Goal: Task Accomplishment & Management: Use online tool/utility

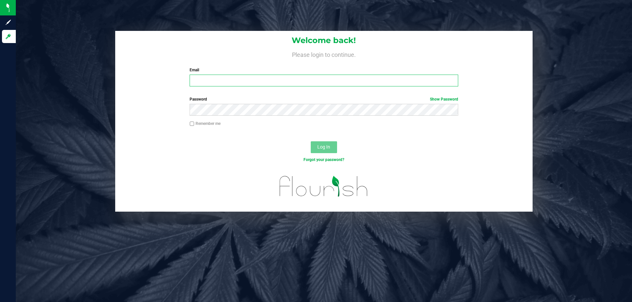
click at [279, 84] on input "Email" at bounding box center [324, 81] width 268 height 12
type input "[EMAIL_ADDRESS][DOMAIN_NAME]"
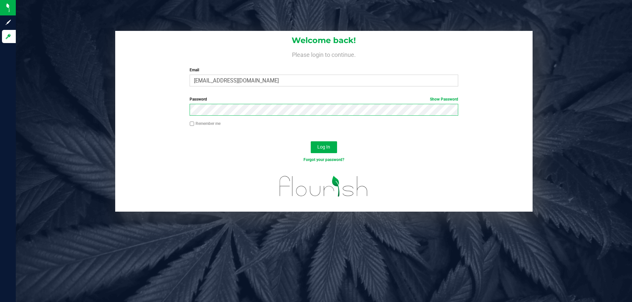
click at [311, 141] on button "Log In" at bounding box center [324, 147] width 26 height 12
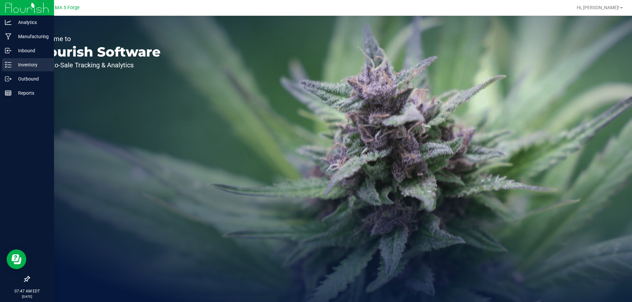
click at [25, 61] on p "Inventory" at bounding box center [31, 65] width 39 height 8
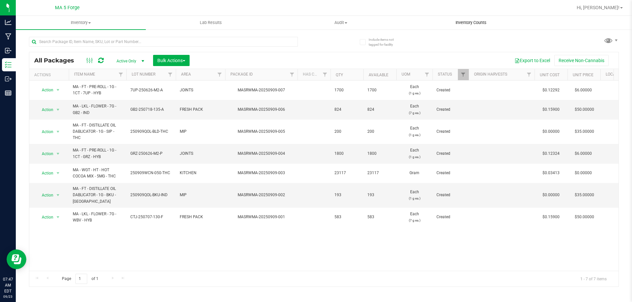
click at [470, 23] on span "Inventory Counts" at bounding box center [471, 23] width 49 height 6
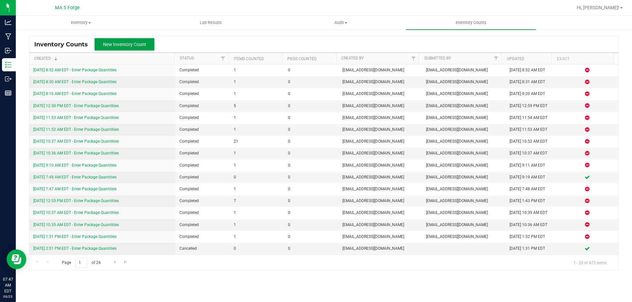
click at [144, 45] on span "New Inventory Count" at bounding box center [124, 44] width 43 height 5
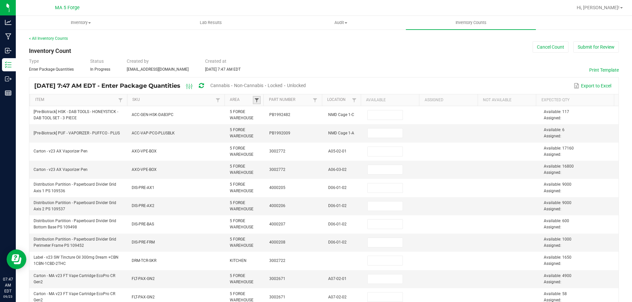
click at [254, 99] on span at bounding box center [256, 100] width 5 height 5
click at [281, 160] on li "PRINTING ROOM" at bounding box center [287, 159] width 64 height 9
checkbox ROOM "true"
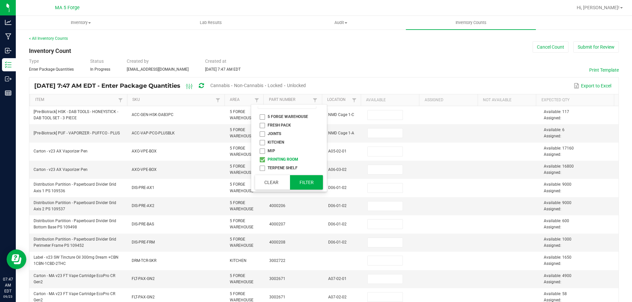
click at [299, 181] on button "Filter" at bounding box center [306, 182] width 33 height 14
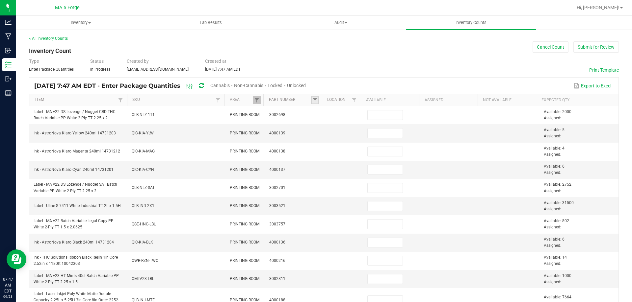
click at [311, 97] on link at bounding box center [315, 100] width 8 height 8
click at [331, 114] on input at bounding box center [345, 115] width 59 height 10
type input "4306"
click at [334, 130] on li "3004306" at bounding box center [345, 127] width 64 height 9
checkbox input "true"
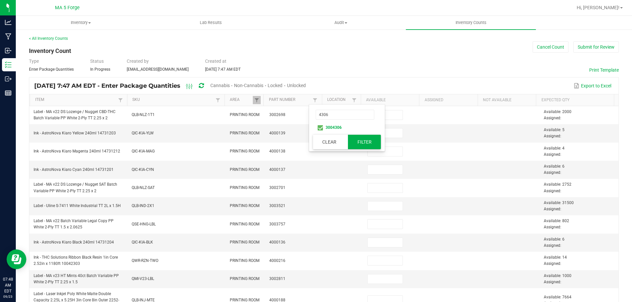
click at [370, 145] on button "Filter" at bounding box center [364, 142] width 33 height 14
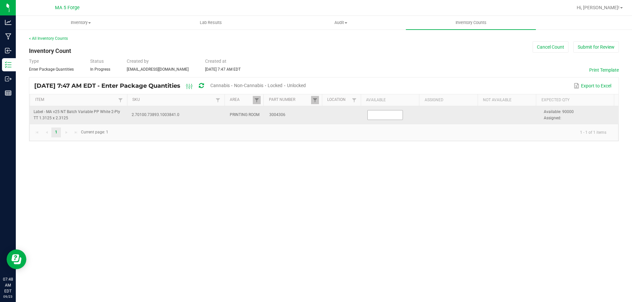
click at [388, 114] on input at bounding box center [385, 115] width 35 height 9
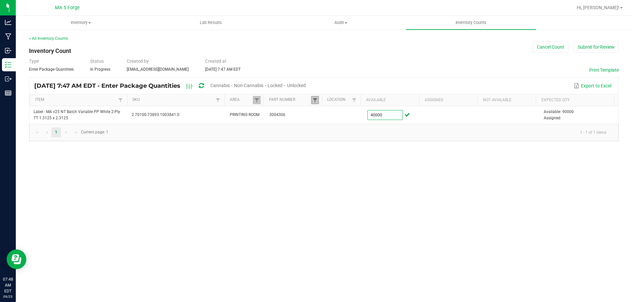
type input "40,000"
click at [316, 101] on span at bounding box center [314, 100] width 5 height 5
click at [327, 185] on button "Clear" at bounding box center [331, 182] width 33 height 14
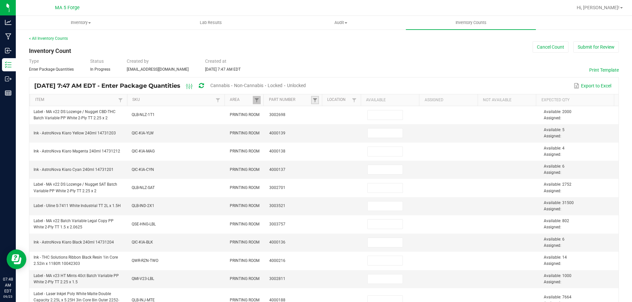
click at [311, 97] on link at bounding box center [315, 100] width 8 height 8
click at [333, 113] on input at bounding box center [345, 115] width 59 height 10
type input "0159"
click at [334, 168] on li "4000159" at bounding box center [345, 168] width 64 height 9
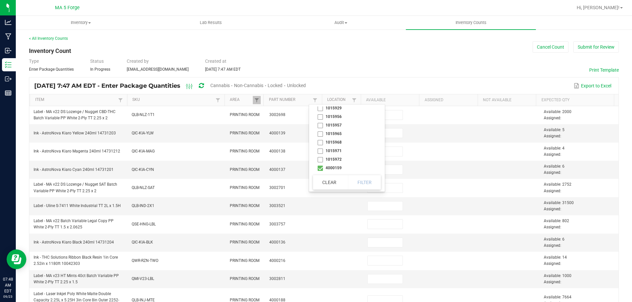
checkbox input "true"
click at [358, 181] on button "Filter" at bounding box center [364, 182] width 33 height 14
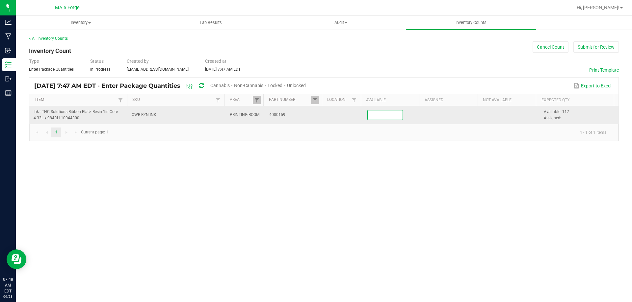
click at [377, 117] on input at bounding box center [385, 115] width 35 height 9
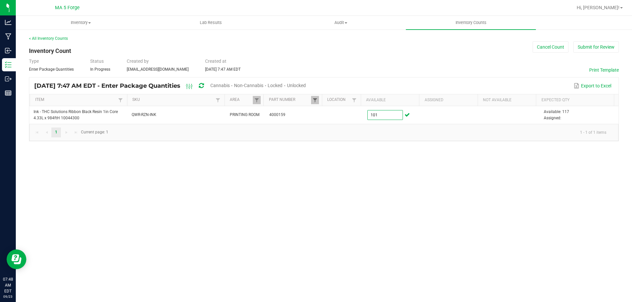
type input "101"
click at [314, 98] on span at bounding box center [314, 100] width 5 height 5
click at [325, 187] on button "Clear" at bounding box center [331, 182] width 33 height 14
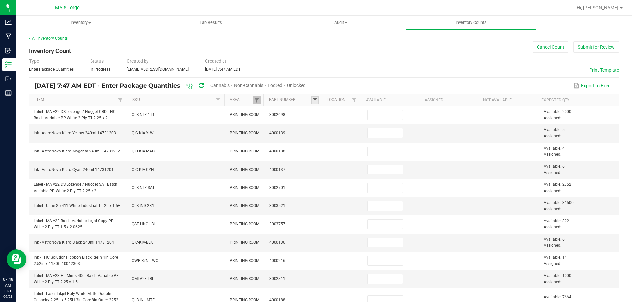
click at [315, 99] on span at bounding box center [314, 100] width 5 height 5
click at [337, 116] on input at bounding box center [345, 115] width 59 height 10
type input "3400"
click at [336, 128] on li "3003400" at bounding box center [345, 127] width 64 height 9
checkbox input "true"
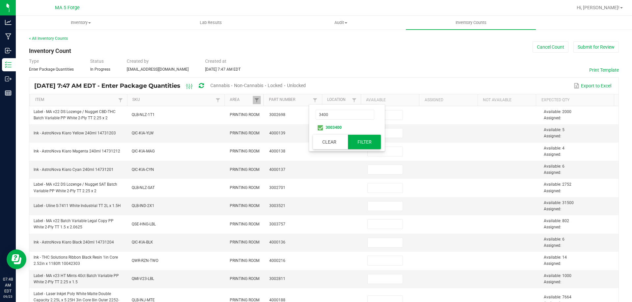
click at [355, 143] on button "Filter" at bounding box center [364, 142] width 33 height 14
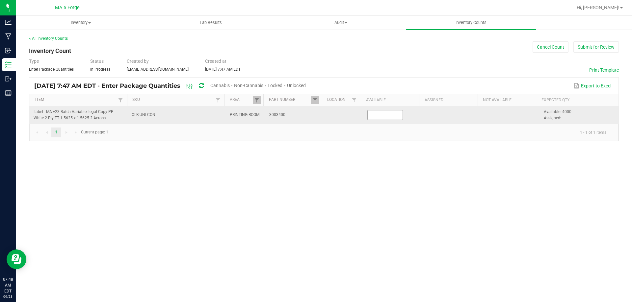
click at [370, 117] on input at bounding box center [385, 115] width 35 height 9
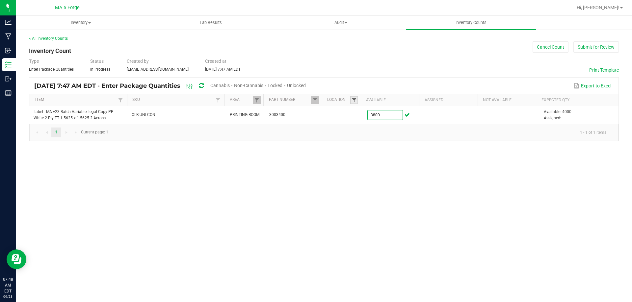
type input "3,800"
click at [353, 100] on span at bounding box center [353, 100] width 5 height 5
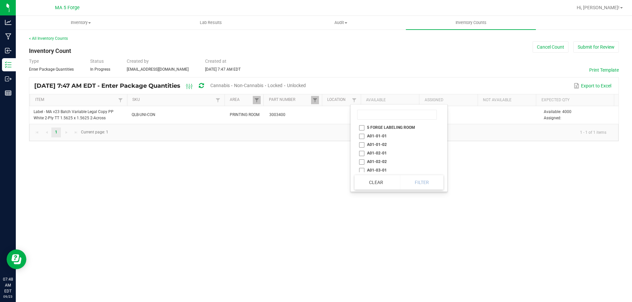
click at [293, 183] on div "Inventory All packages All inventory Waste log Create inventory Lab Results Aud…" at bounding box center [324, 159] width 616 height 287
click at [314, 98] on span at bounding box center [314, 100] width 5 height 5
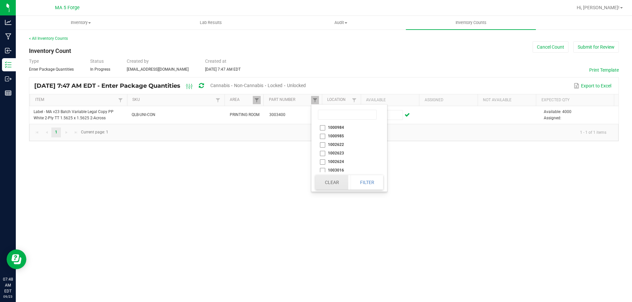
click at [328, 186] on button "Clear" at bounding box center [331, 182] width 33 height 14
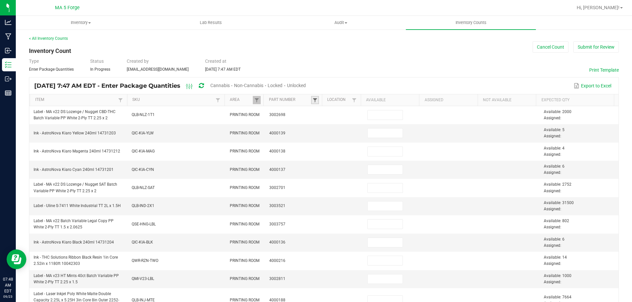
click at [312, 100] on span at bounding box center [314, 100] width 5 height 5
drag, startPoint x: 310, startPoint y: 100, endPoint x: 329, endPoint y: 116, distance: 24.7
click at [329, 116] on input at bounding box center [345, 115] width 59 height 10
type input "2817"
click at [329, 128] on li "3002817" at bounding box center [345, 127] width 64 height 9
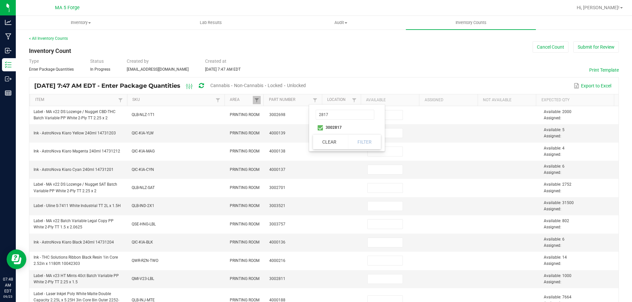
checkbox input "true"
click at [354, 138] on button "Filter" at bounding box center [364, 142] width 33 height 14
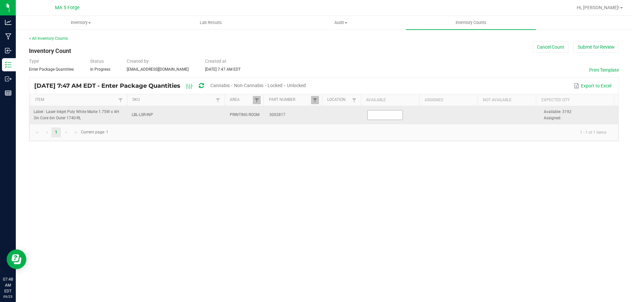
click at [393, 115] on input at bounding box center [385, 115] width 35 height 9
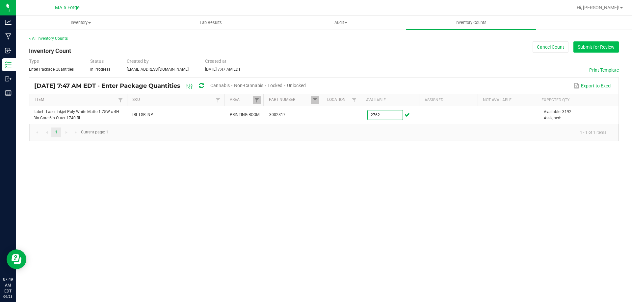
type input "2,762"
click at [597, 50] on button "Submit for Review" at bounding box center [595, 46] width 45 height 11
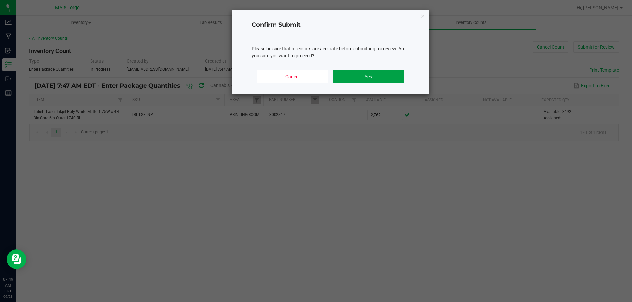
click at [361, 80] on button "Yes" at bounding box center [368, 77] width 71 height 14
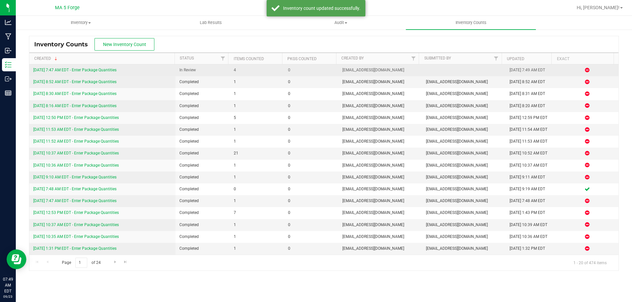
click at [183, 74] on td "In Review" at bounding box center [202, 70] width 54 height 12
click at [112, 69] on link "[DATE] 7:47 AM EDT - Enter Package Quantities" at bounding box center [74, 70] width 83 height 5
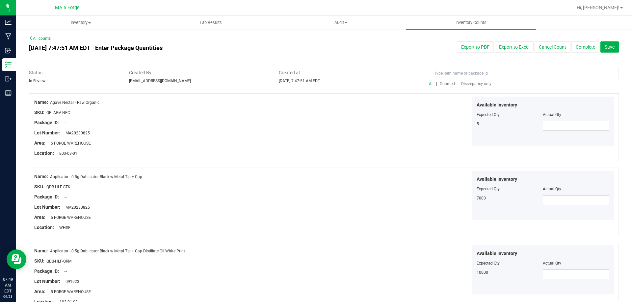
click at [473, 84] on span "Discrepancy only" at bounding box center [476, 84] width 30 height 5
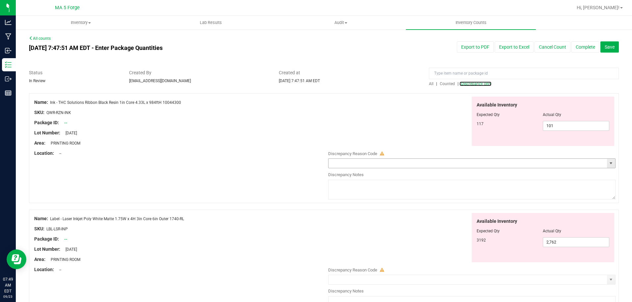
click at [608, 164] on span "select" at bounding box center [610, 163] width 5 height 5
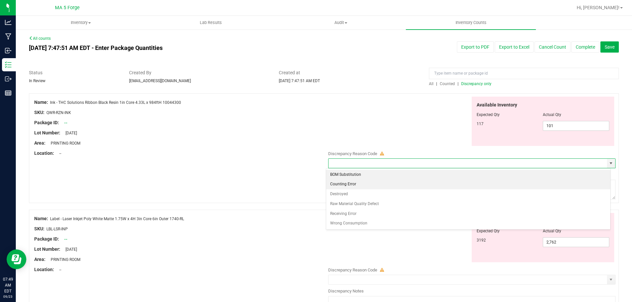
click at [600, 182] on li "Counting Error" at bounding box center [468, 185] width 284 height 10
type input "Counting Error"
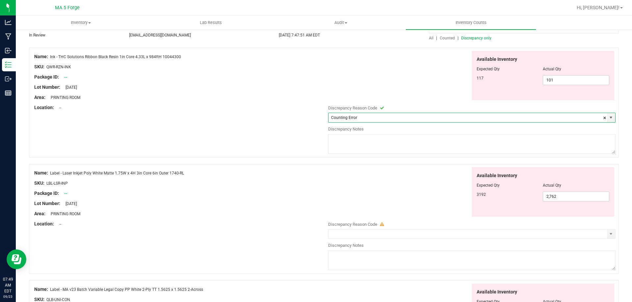
scroll to position [132, 0]
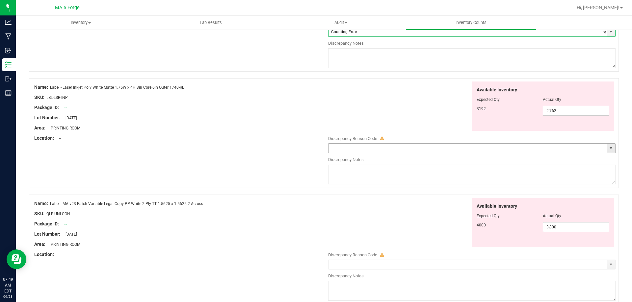
click at [608, 149] on span "select" at bounding box center [610, 148] width 5 height 5
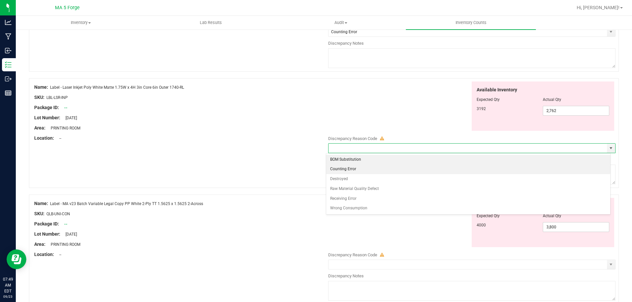
click at [599, 172] on li "Counting Error" at bounding box center [468, 170] width 284 height 10
type input "Counting Error"
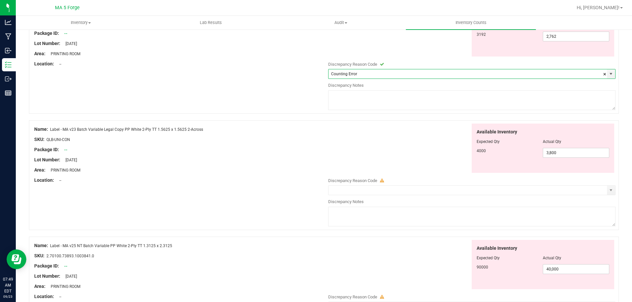
scroll to position [230, 0]
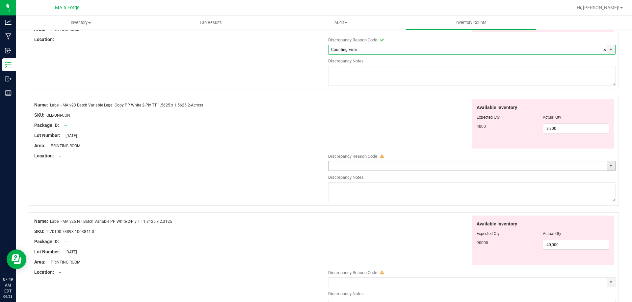
click at [608, 167] on span "select" at bounding box center [610, 166] width 5 height 5
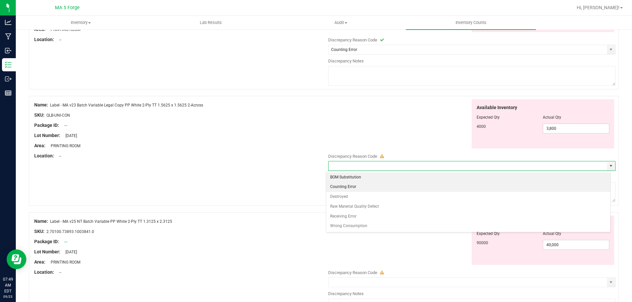
click at [605, 186] on li "Counting Error" at bounding box center [468, 187] width 284 height 10
type input "Counting Error"
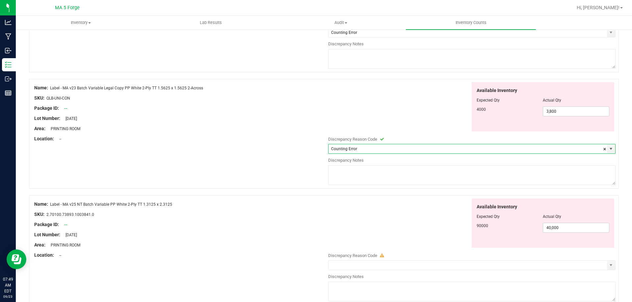
scroll to position [279, 0]
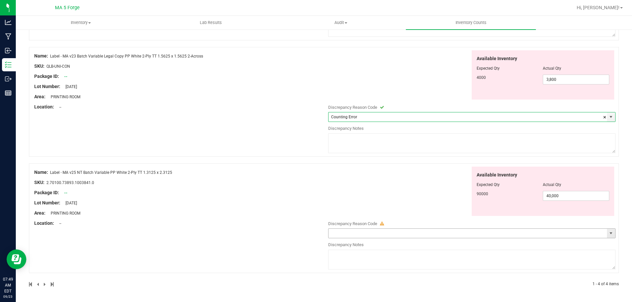
click at [608, 236] on span "select" at bounding box center [610, 233] width 5 height 5
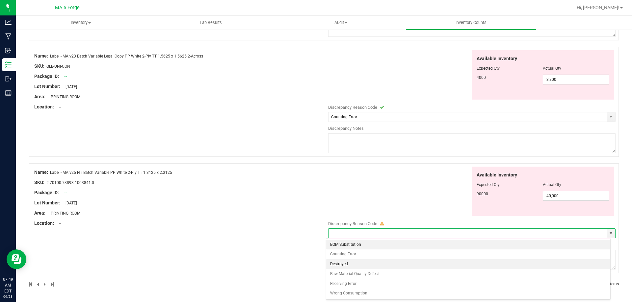
click at [601, 260] on li "Destroyed" at bounding box center [468, 265] width 284 height 10
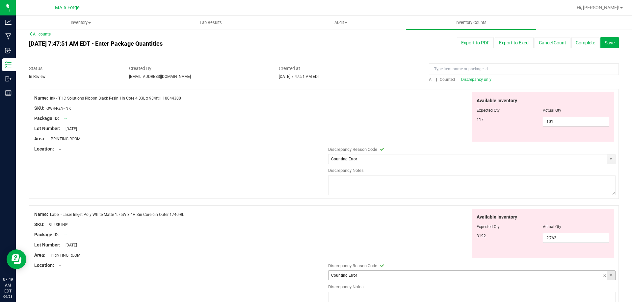
scroll to position [0, 0]
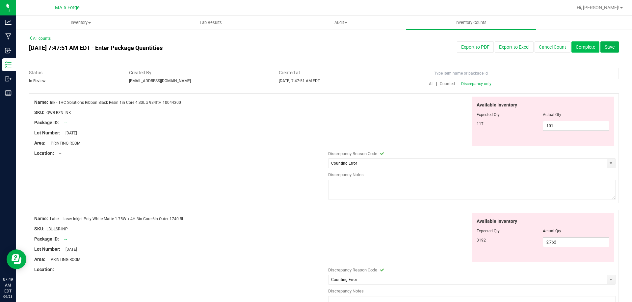
click at [583, 46] on button "Complete" at bounding box center [585, 46] width 28 height 11
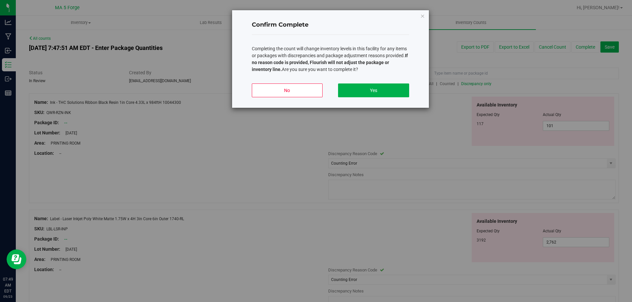
drag, startPoint x: 296, startPoint y: 129, endPoint x: 296, endPoint y: 125, distance: 3.6
click at [296, 125] on div "Confirm Complete Completing the count will change inventory levels in this faci…" at bounding box center [318, 151] width 637 height 302
click at [422, 15] on icon "button" at bounding box center [422, 16] width 5 height 8
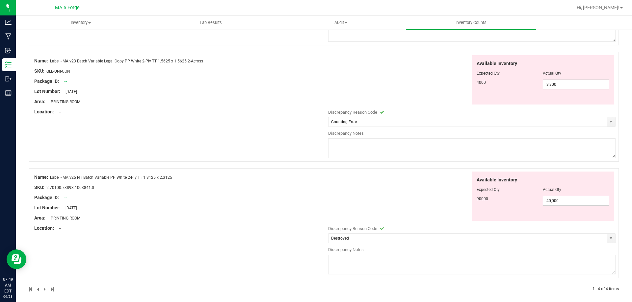
scroll to position [279, 0]
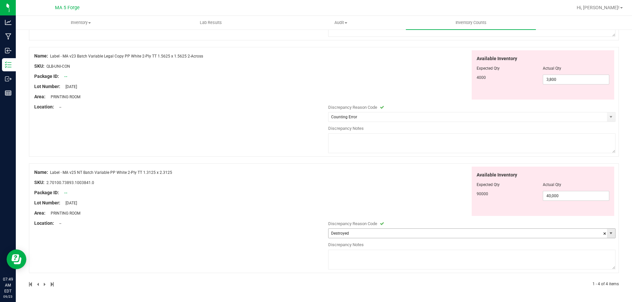
click at [610, 234] on span "select" at bounding box center [611, 233] width 8 height 9
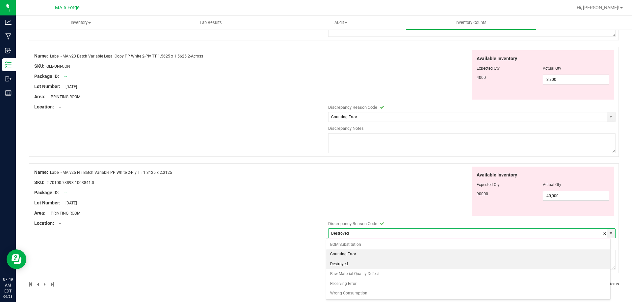
click at [365, 252] on li "Counting Error" at bounding box center [468, 255] width 284 height 10
type input "Counting Error"
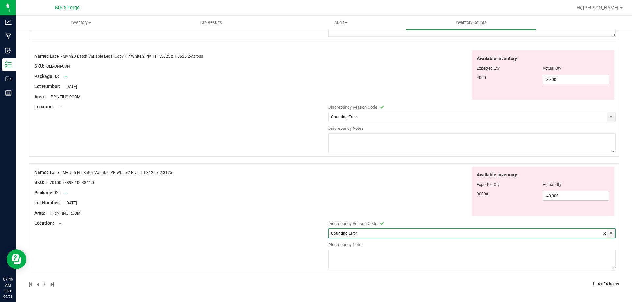
click at [292, 204] on div "Lot Number: [DATE]" at bounding box center [179, 203] width 291 height 7
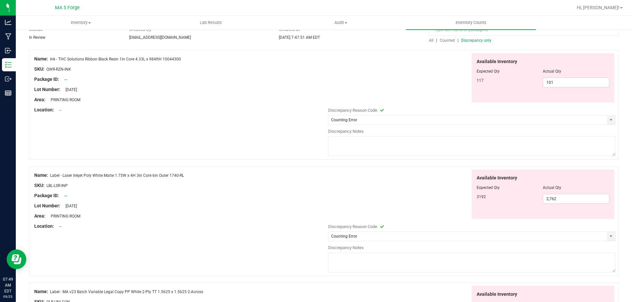
scroll to position [0, 0]
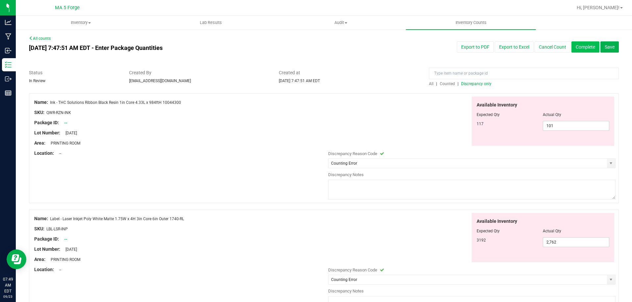
click at [579, 43] on button "Complete" at bounding box center [585, 46] width 28 height 11
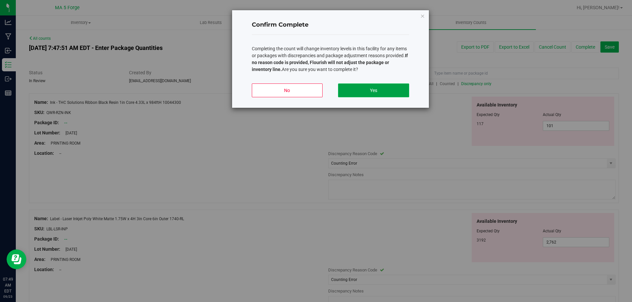
click at [377, 89] on button "Yes" at bounding box center [373, 91] width 71 height 14
